Goal: Entertainment & Leisure: Consume media (video, audio)

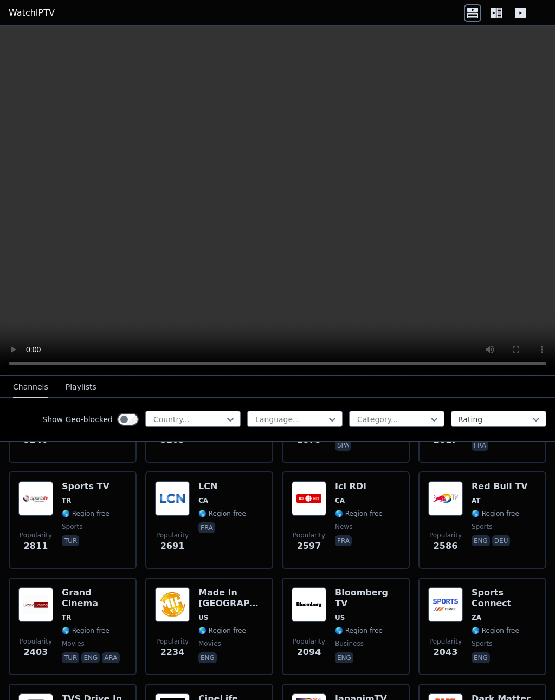
scroll to position [417, 0]
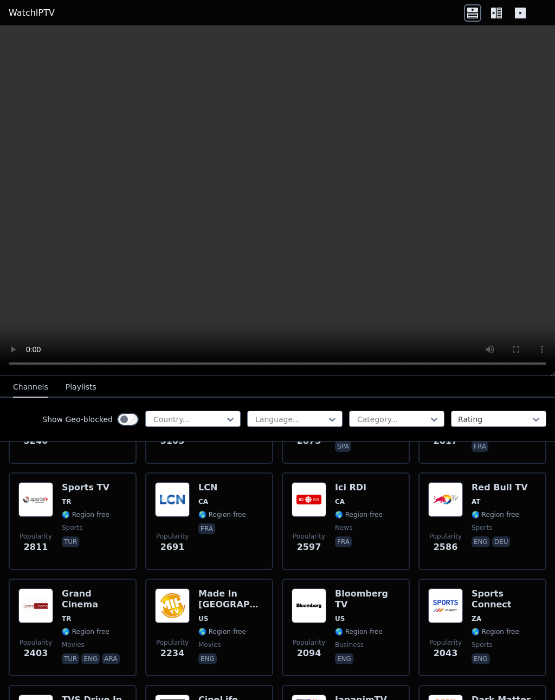
click at [314, 497] on img at bounding box center [308, 499] width 35 height 35
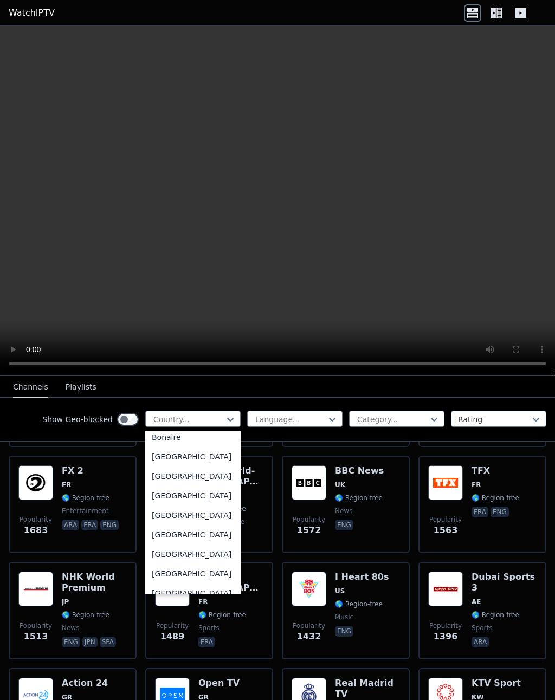
scroll to position [438, 0]
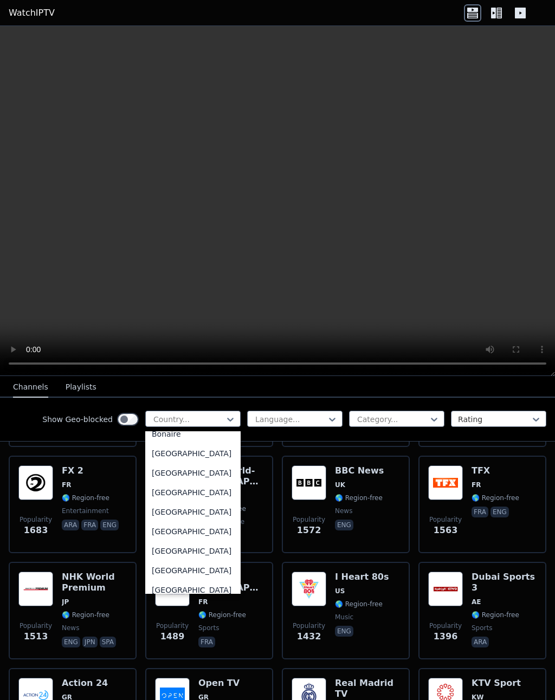
type input "**********"
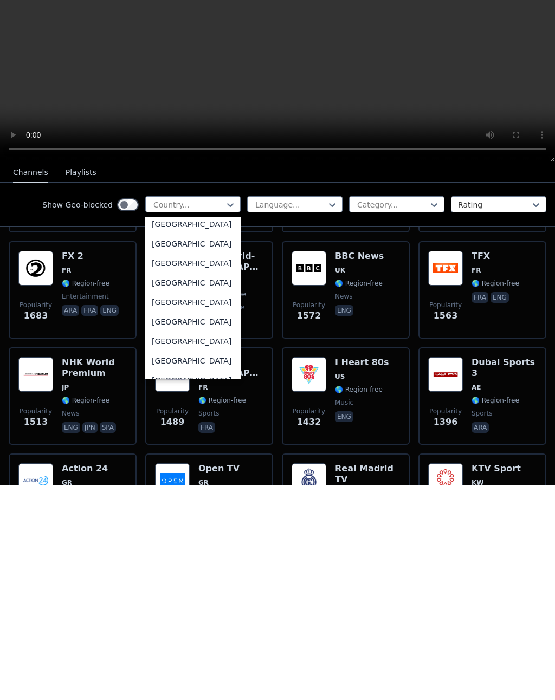
scroll to position [3776, 0]
click at [198, 470] on div "[GEOGRAPHIC_DATA]" at bounding box center [192, 479] width 95 height 19
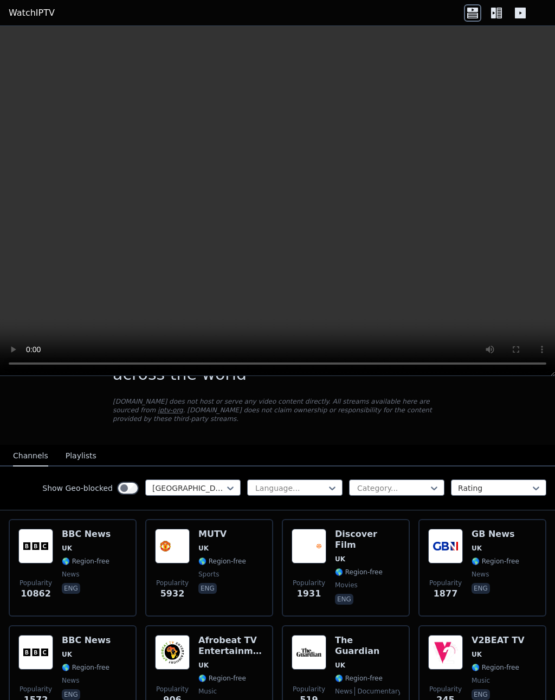
scroll to position [51, 0]
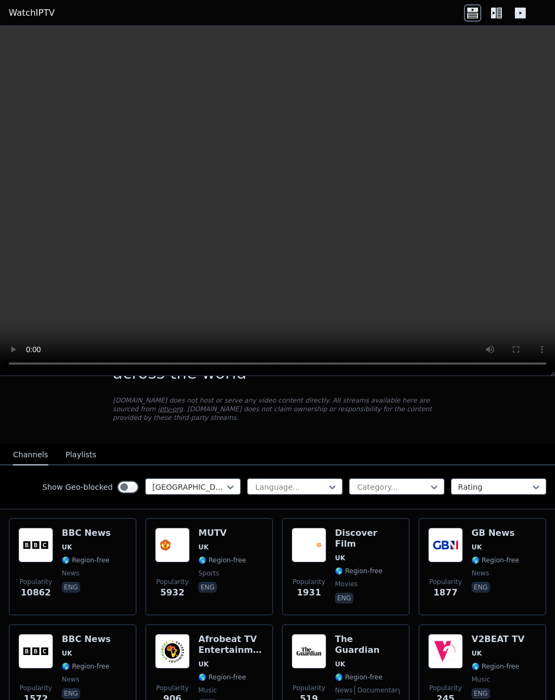
click at [197, 535] on div "Popularity 5932 MUTV [GEOGRAPHIC_DATA] 🌎 Region-free sports eng" at bounding box center [209, 566] width 108 height 78
click at [284, 196] on video at bounding box center [277, 201] width 555 height 350
click at [204, 553] on div "MUTV UK 🌎 Region-free sports eng" at bounding box center [222, 566] width 48 height 78
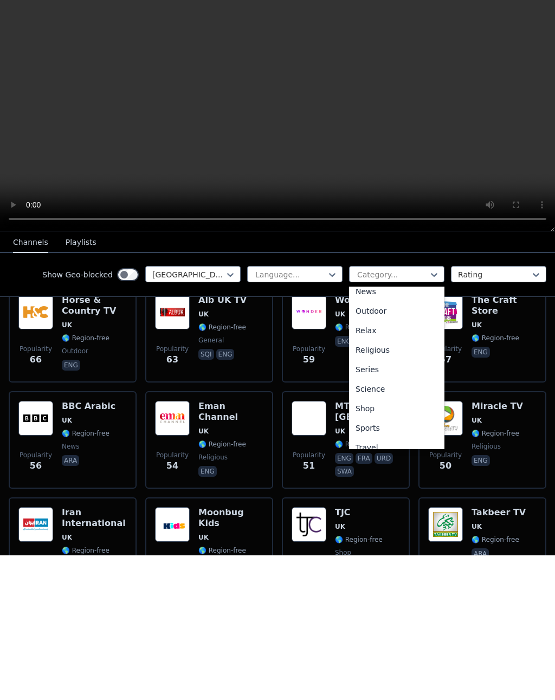
scroll to position [340, 0]
click at [373, 562] on div "Sports" at bounding box center [396, 571] width 95 height 19
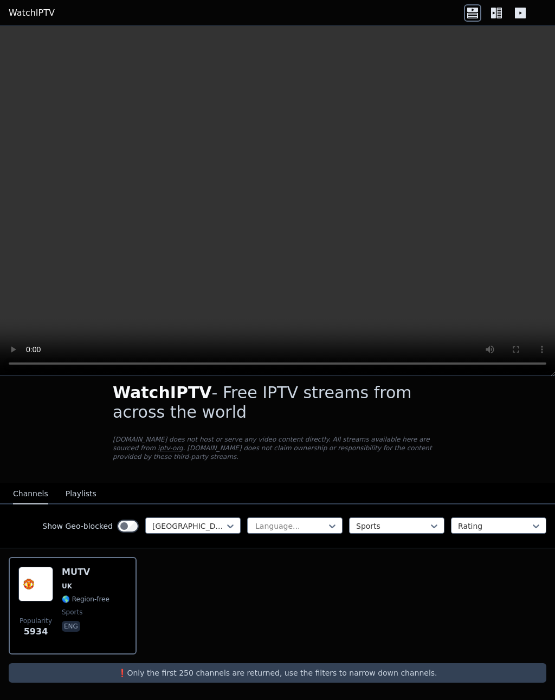
scroll to position [12, 0]
